Goal: Find contact information: Find contact information

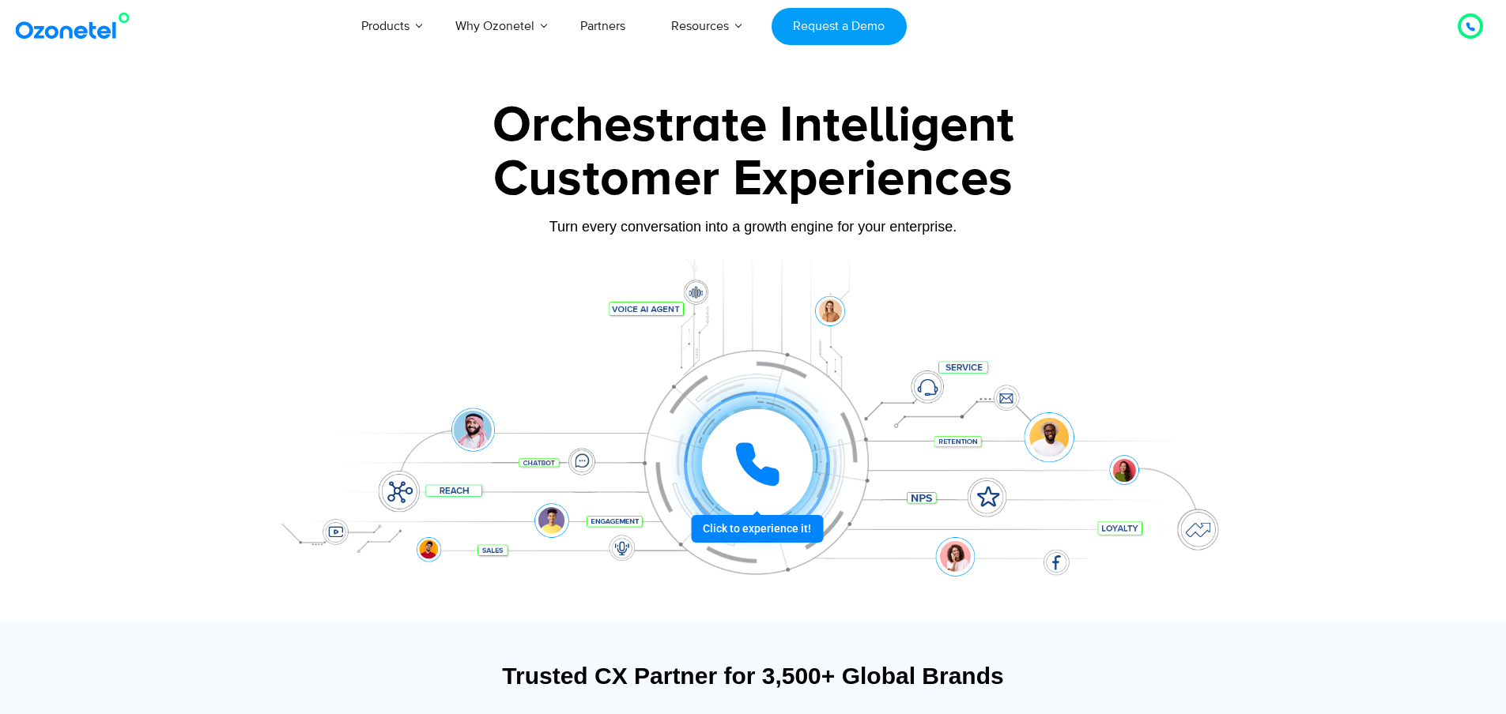
click at [1476, 20] on div at bounding box center [1470, 26] width 19 height 19
click at [1467, 34] on div at bounding box center [1469, 26] width 9 height 19
click at [1466, 23] on icon at bounding box center [1469, 26] width 9 height 9
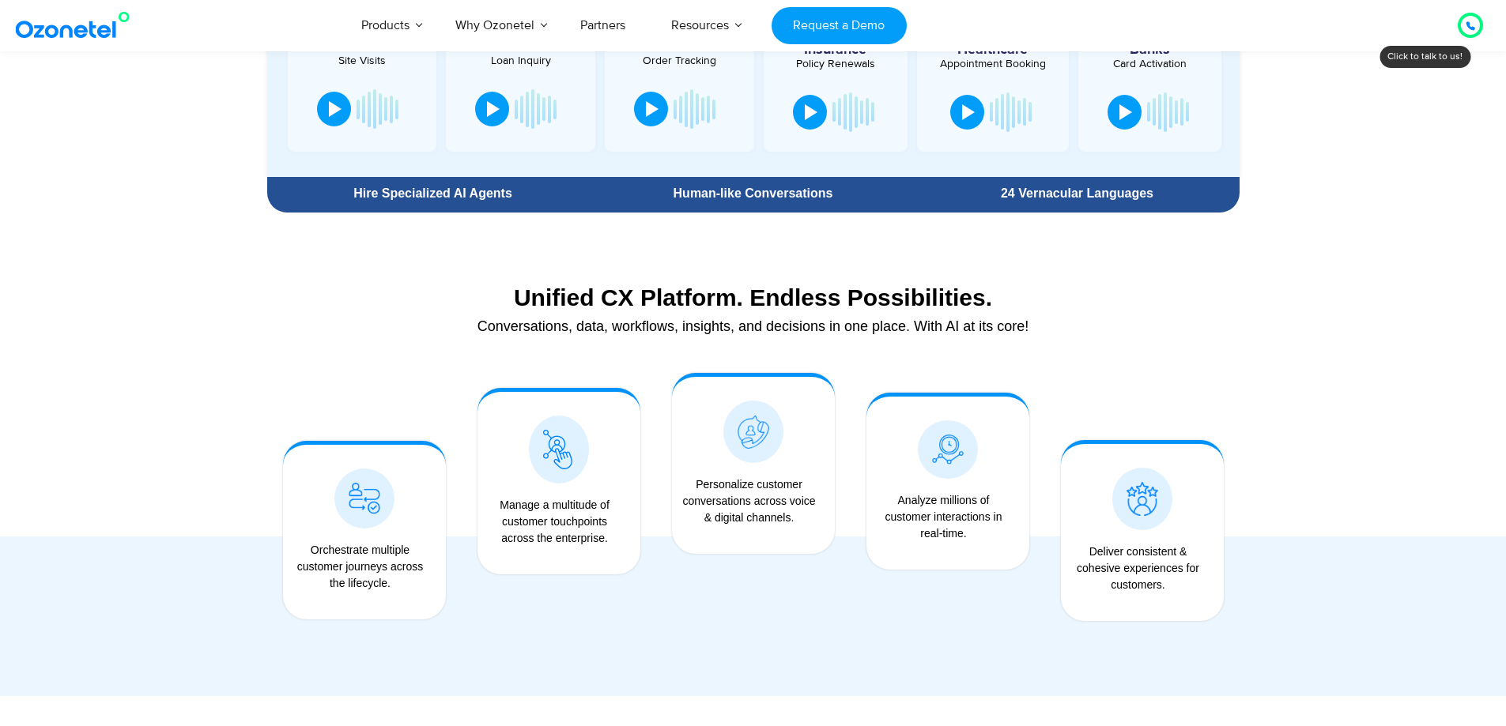
scroll to position [1186, 0]
